Goal: Task Accomplishment & Management: Use online tool/utility

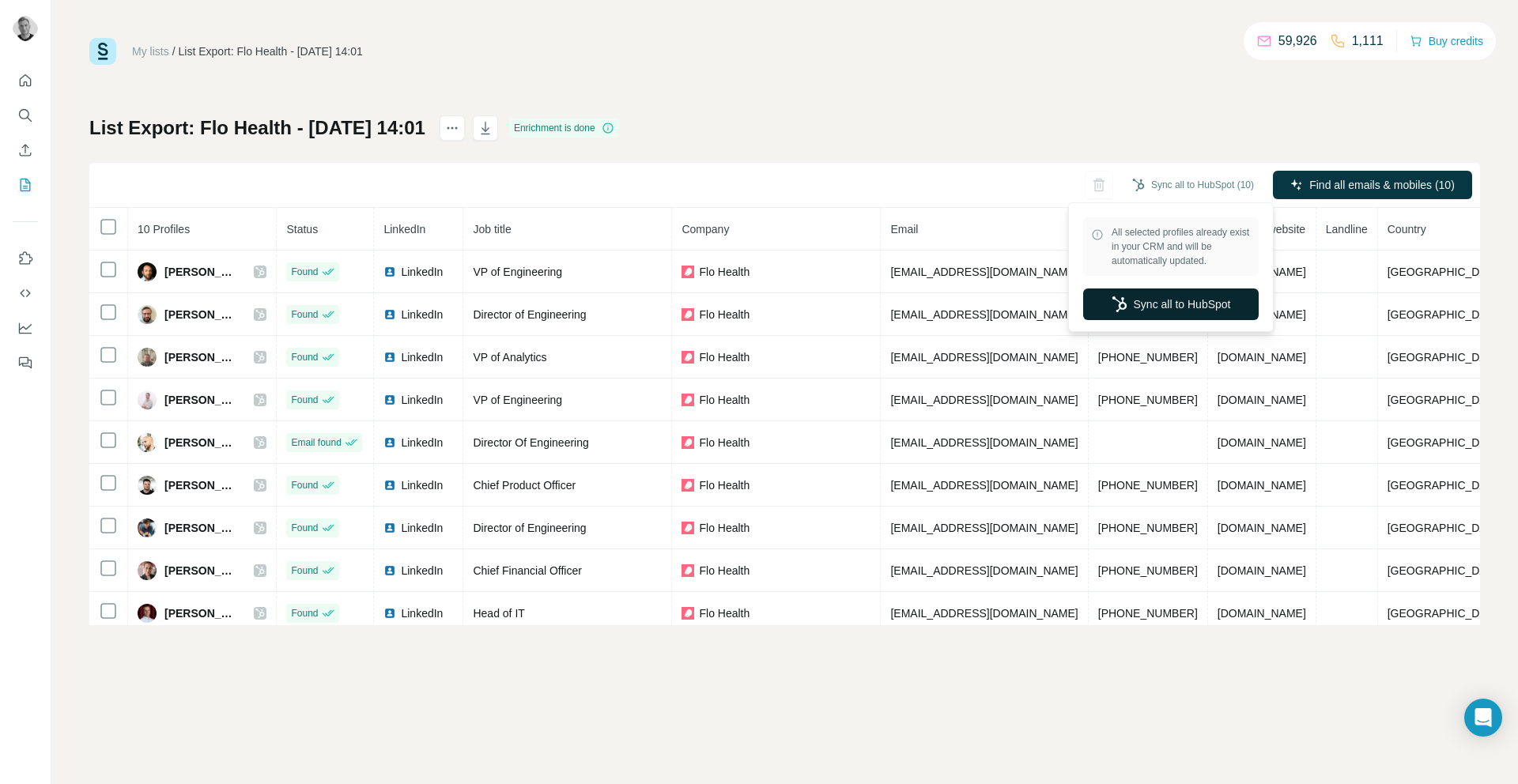
click at [1163, 303] on button "Sync all to HubSpot" at bounding box center [1171, 304] width 176 height 32
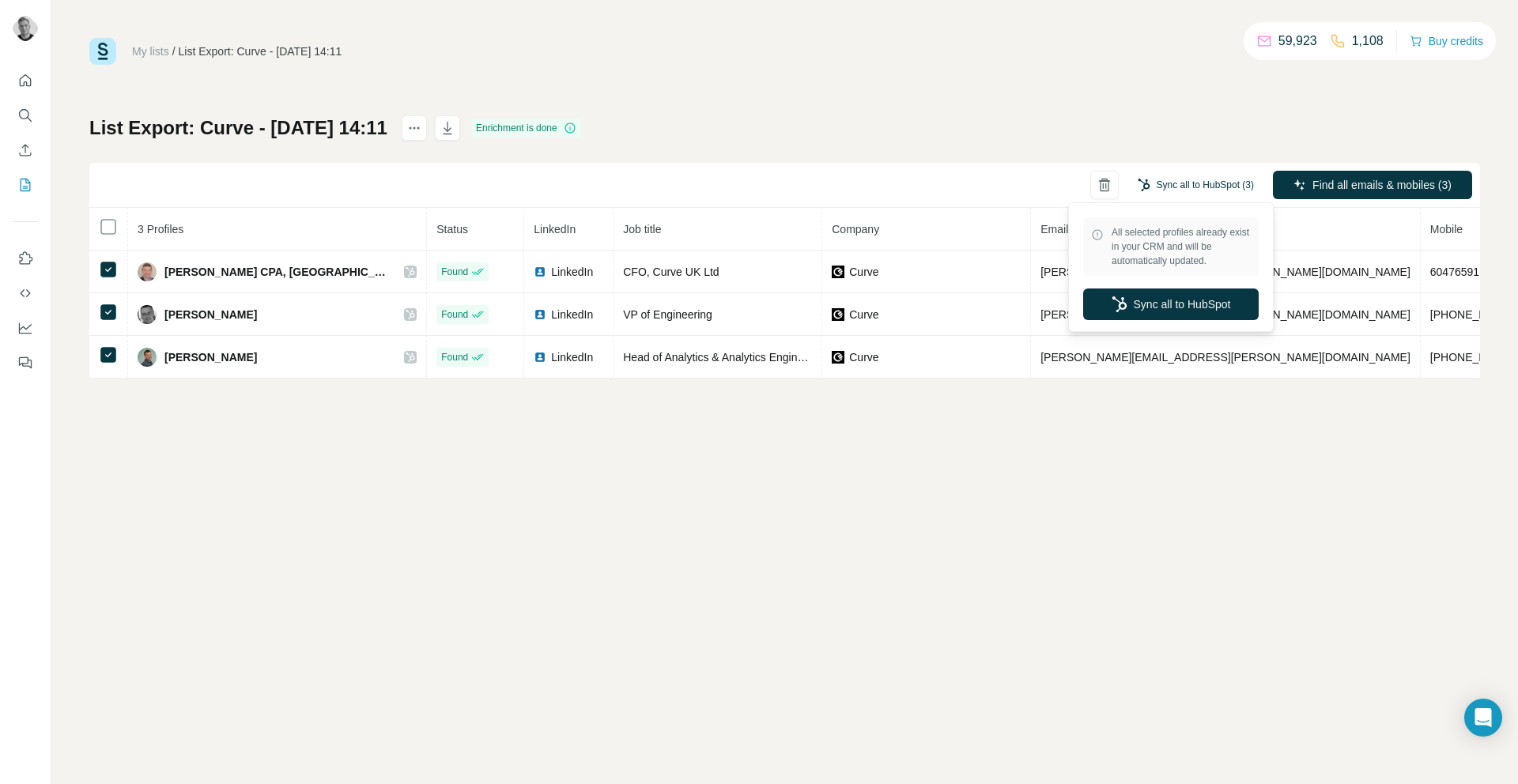
click at [1193, 186] on button "Sync all to HubSpot (3)" at bounding box center [1196, 185] width 139 height 24
click at [1157, 300] on button "Sync all to HubSpot" at bounding box center [1171, 304] width 176 height 32
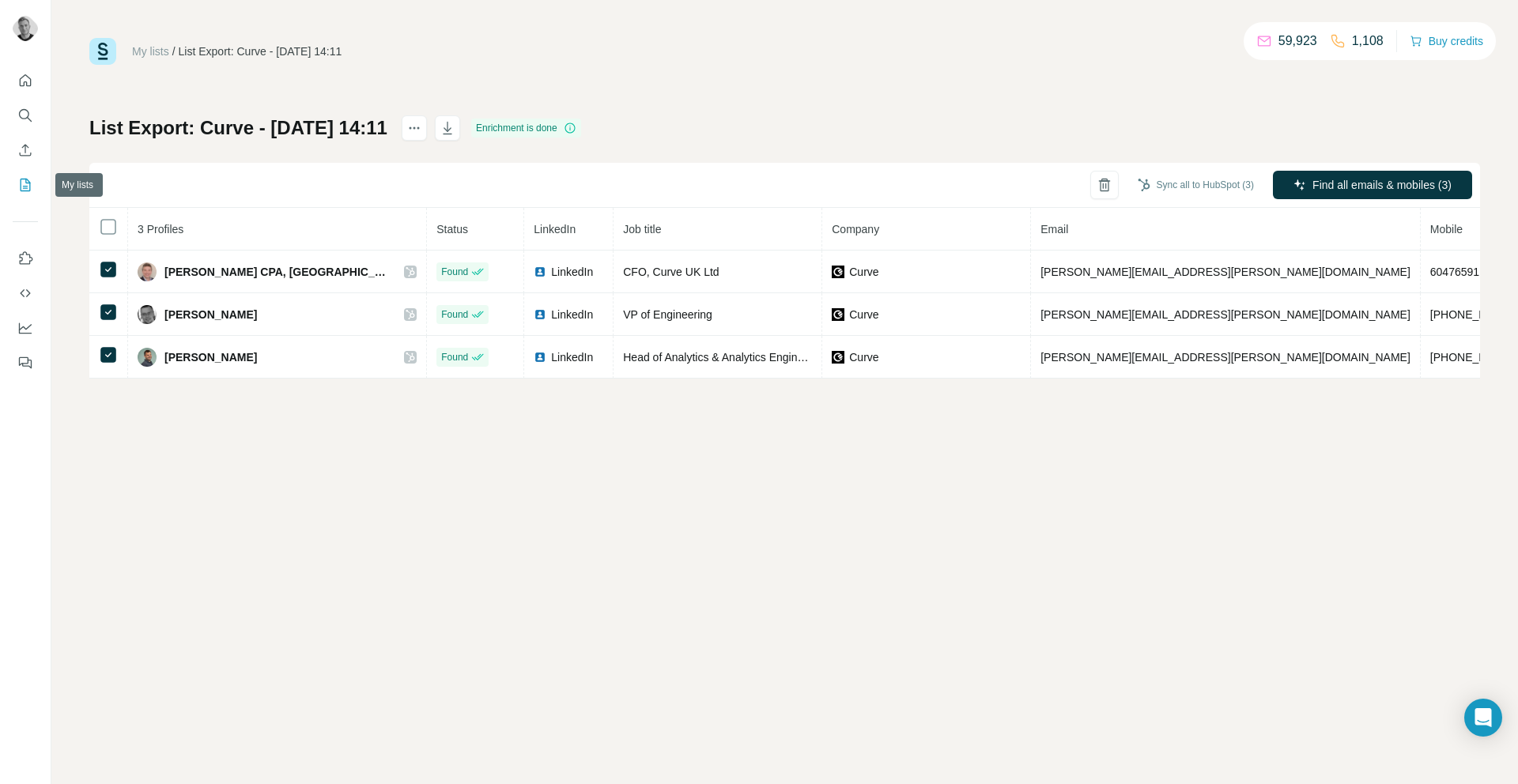
click at [23, 183] on icon "My lists" at bounding box center [25, 184] width 15 height 15
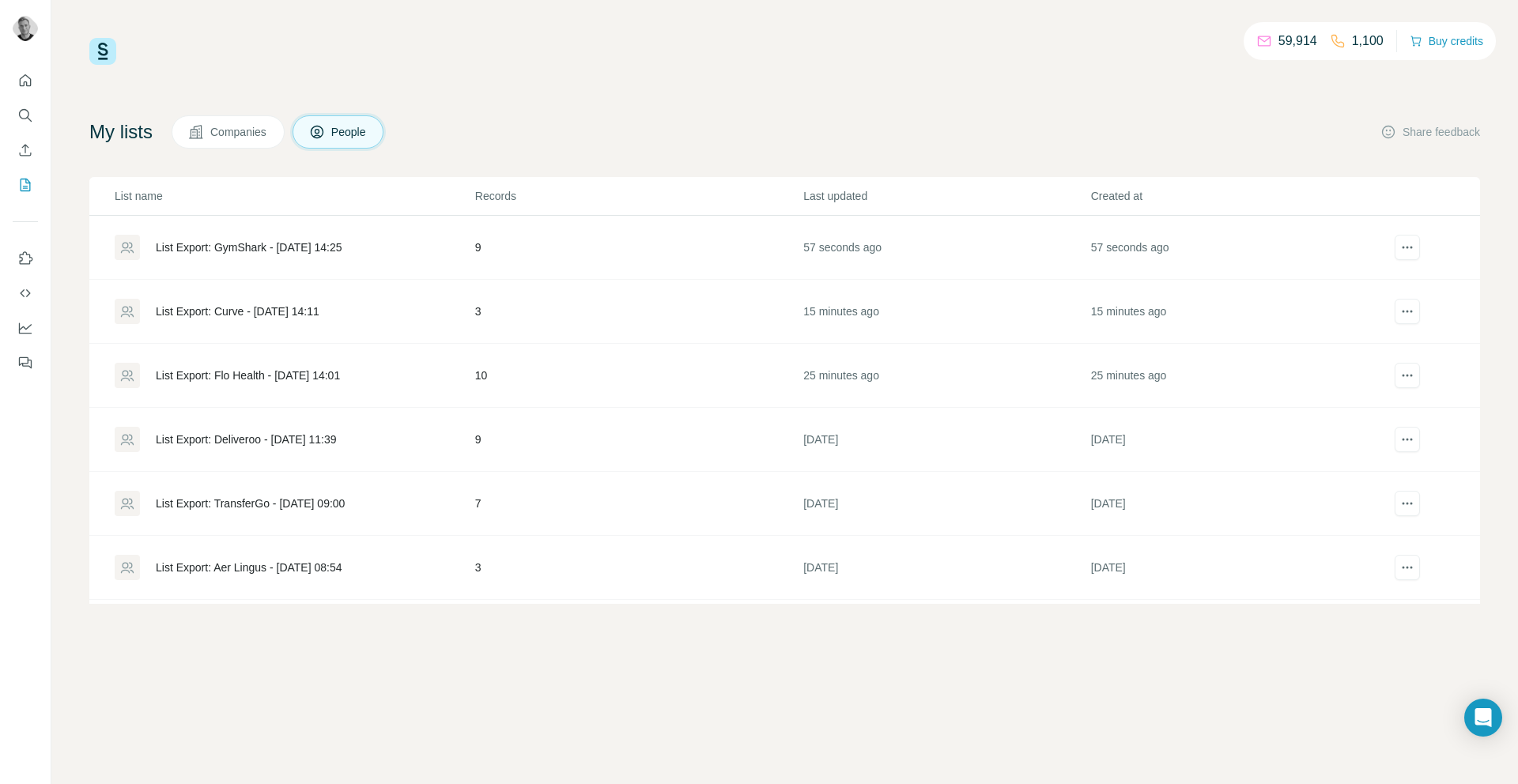
click at [232, 248] on div "List Export: GymShark - 14/08/2025 14:25" at bounding box center [249, 247] width 186 height 15
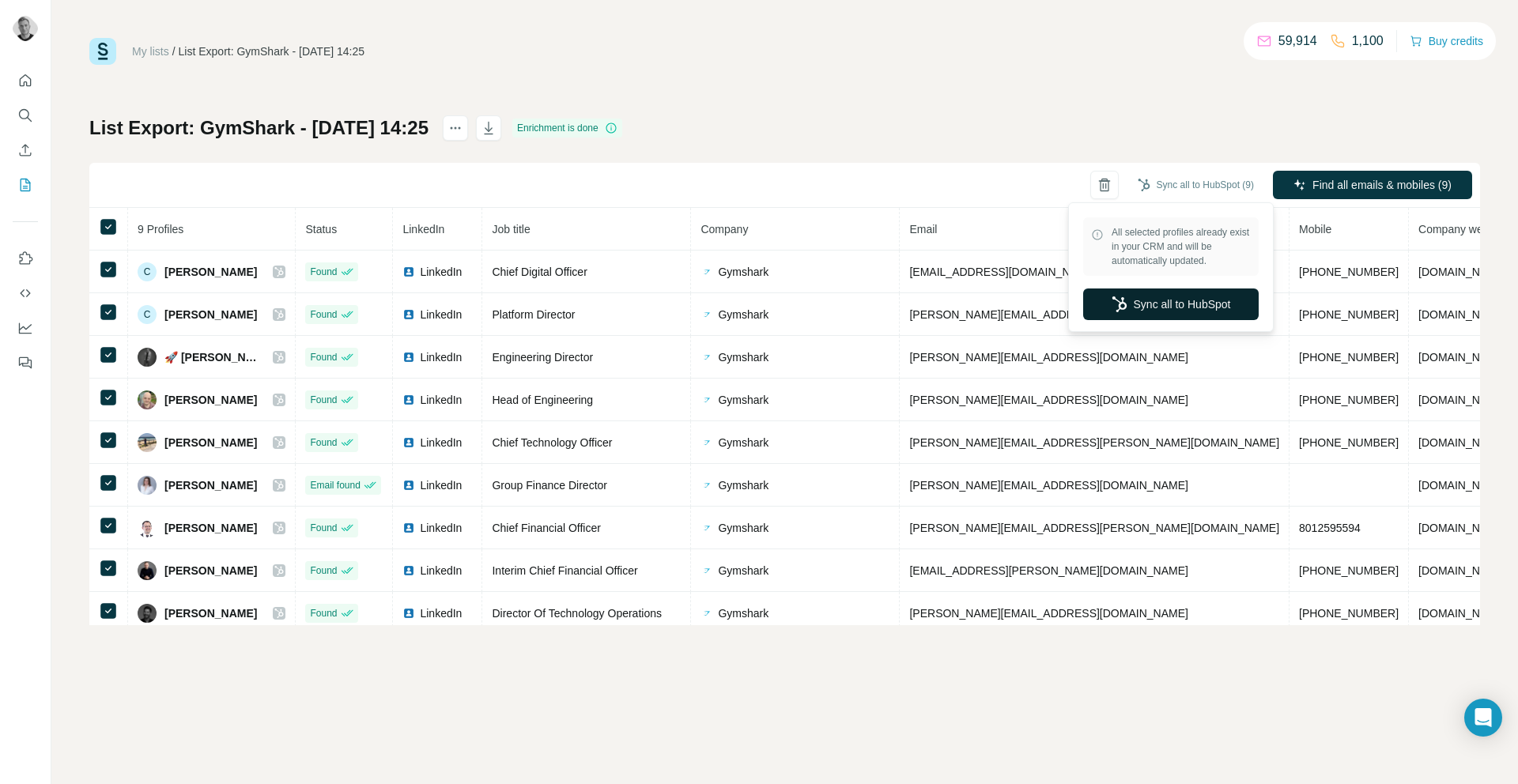
click at [1162, 304] on button "Sync all to HubSpot" at bounding box center [1171, 304] width 176 height 32
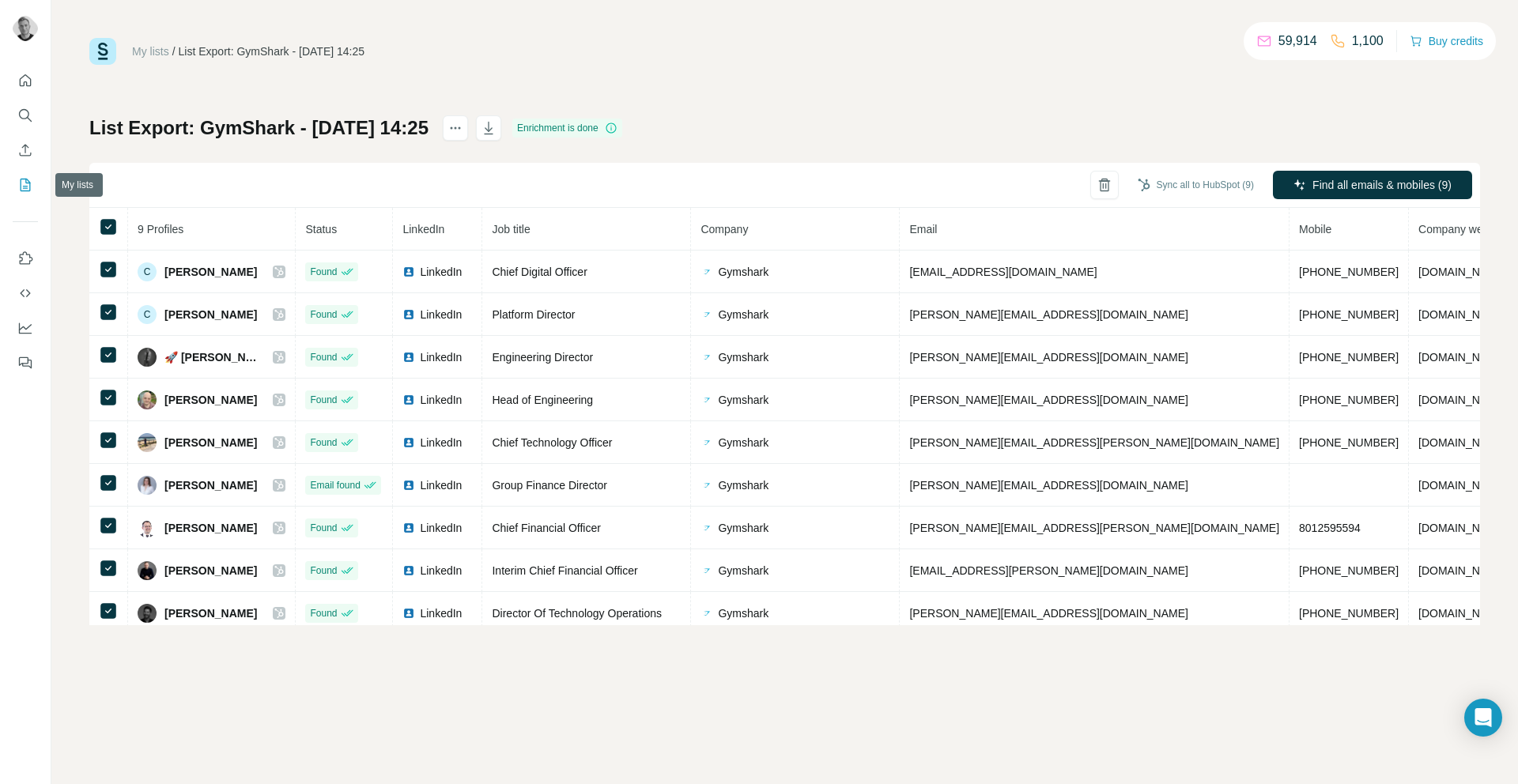
click at [22, 181] on icon "My lists" at bounding box center [25, 184] width 15 height 15
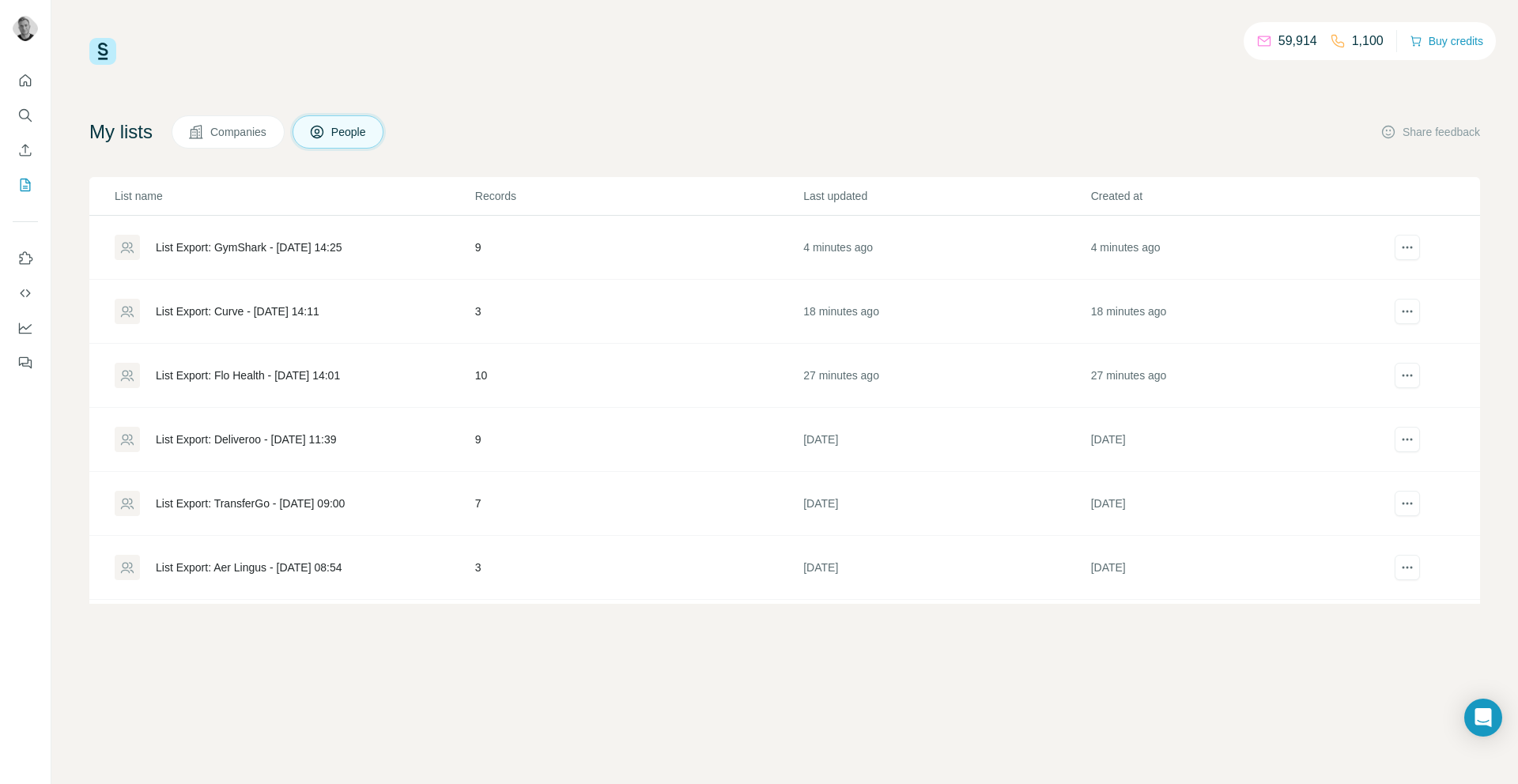
click at [217, 369] on div "List Export: Flo Health - [DATE] 14:01" at bounding box center [248, 375] width 184 height 15
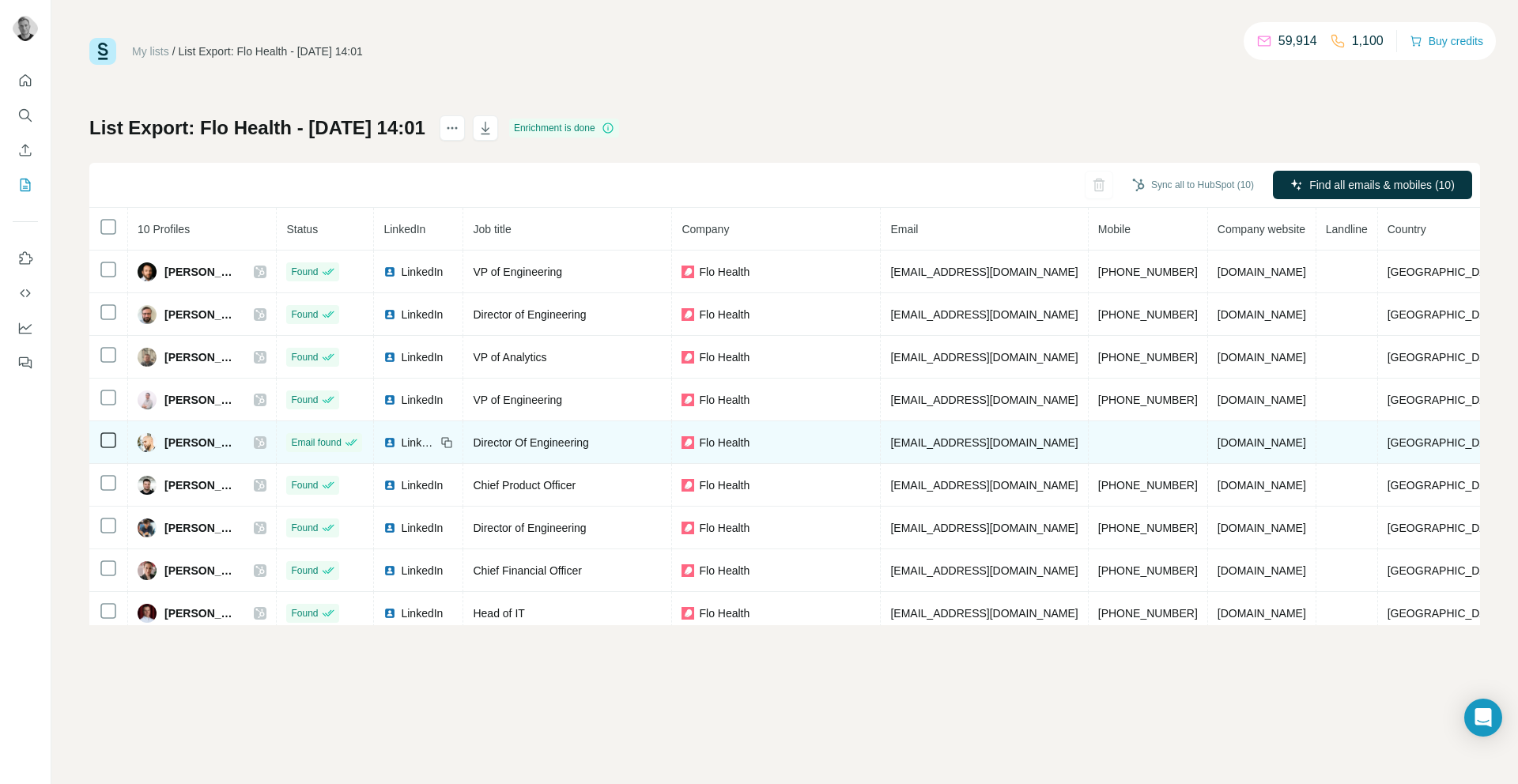
scroll to position [52, 0]
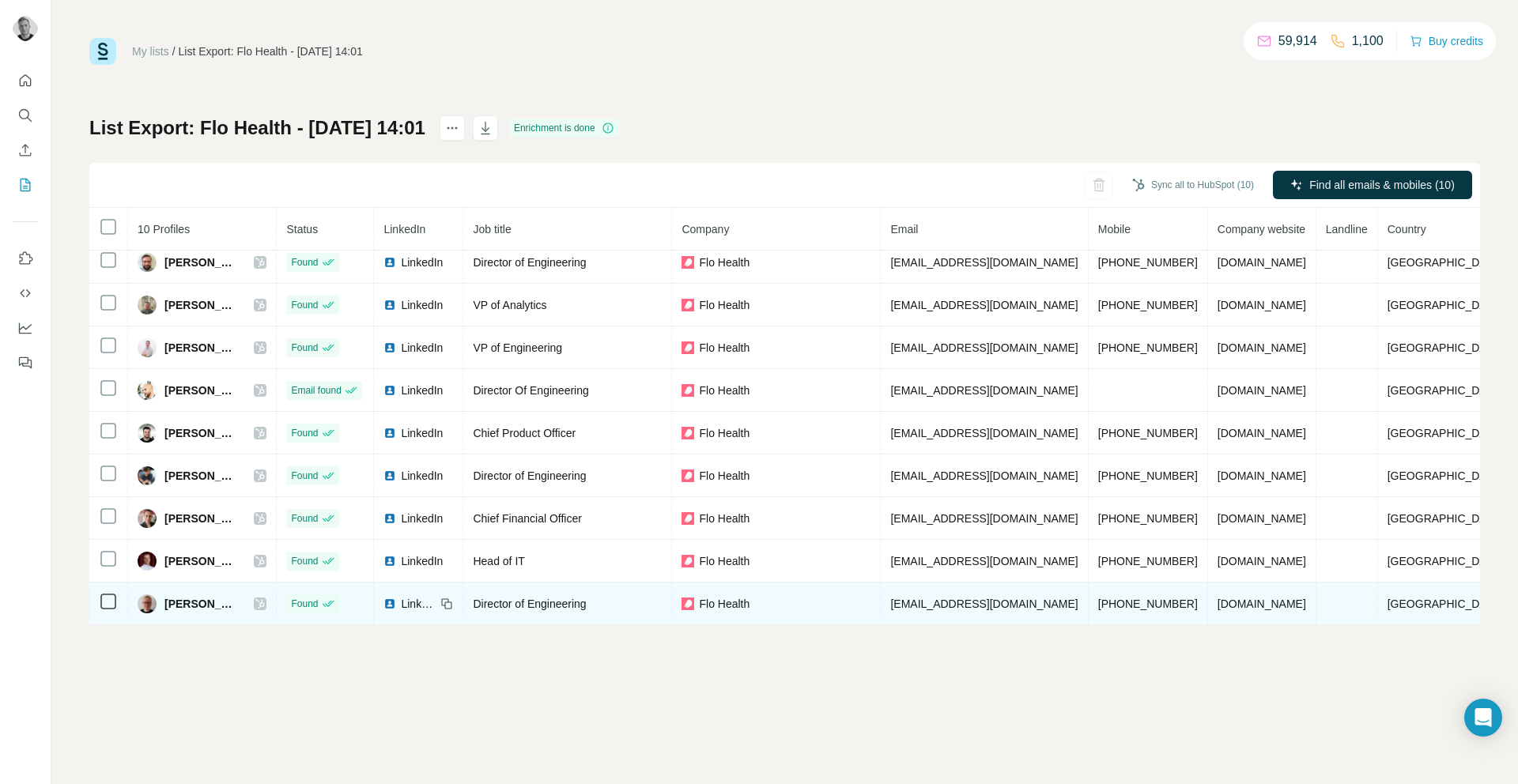
click at [1001, 607] on span "[EMAIL_ADDRESS][DOMAIN_NAME]" at bounding box center [985, 604] width 188 height 13
copy span "[EMAIL_ADDRESS][DOMAIN_NAME]"
